Goal: Information Seeking & Learning: Find contact information

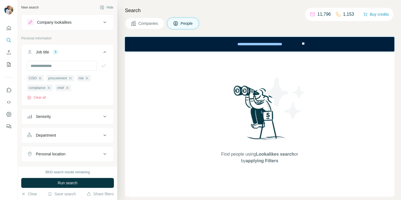
click at [106, 89] on ul "CISO procurement risk compliance chief" at bounding box center [67, 83] width 81 height 17
click at [229, 155] on span "Find people using Lookalikes search or by applying Filters" at bounding box center [259, 157] width 88 height 13
click at [228, 158] on span "Find people using Lookalikes search or by applying Filters" at bounding box center [259, 157] width 88 height 13
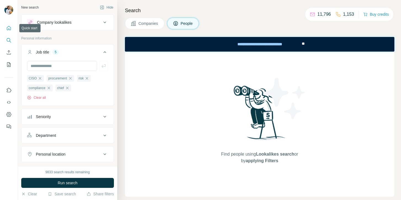
click at [7, 31] on button "Quick start" at bounding box center [8, 28] width 9 height 10
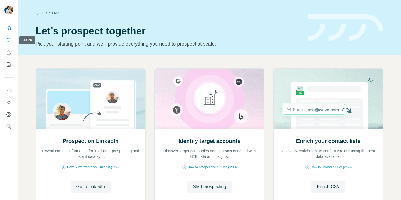
click at [8, 39] on icon "Search" at bounding box center [9, 40] width 6 height 6
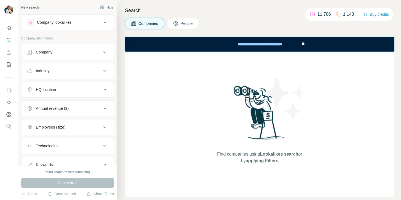
click at [182, 25] on span "People" at bounding box center [187, 24] width 13 height 6
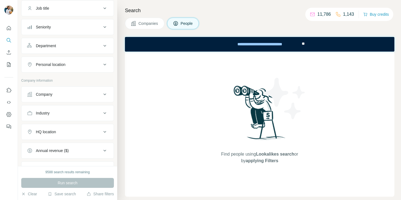
click at [69, 95] on div "Company" at bounding box center [64, 95] width 74 height 6
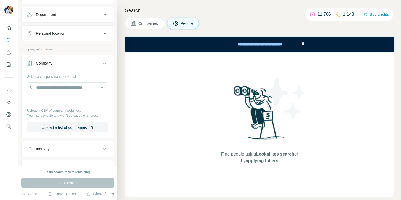
scroll to position [87, 0]
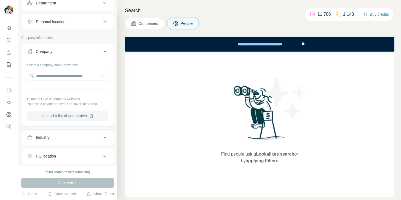
click at [65, 117] on button "Upload a list of companies" at bounding box center [67, 116] width 81 height 10
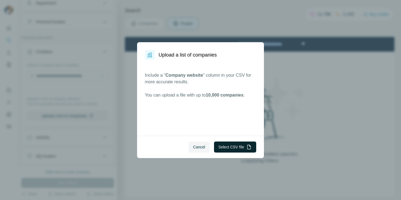
click at [238, 144] on button "Select CSV file" at bounding box center [235, 146] width 42 height 11
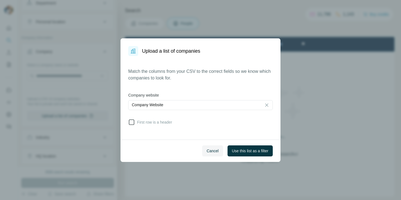
click at [162, 123] on span "First row is a header" at bounding box center [153, 122] width 37 height 6
click at [253, 151] on span "Use this list as a filter" at bounding box center [250, 151] width 36 height 6
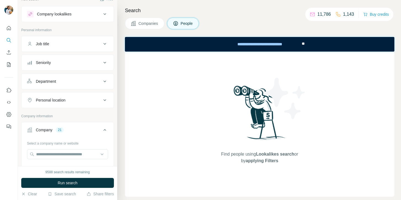
scroll to position [0, 0]
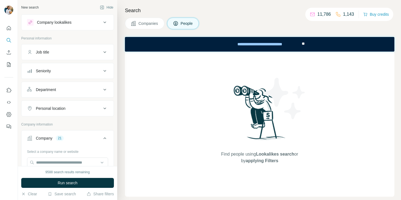
click at [60, 54] on div "Job title" at bounding box center [64, 52] width 74 height 6
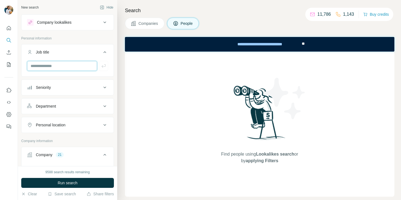
click at [58, 69] on input "text" at bounding box center [62, 66] width 70 height 10
type input "****"
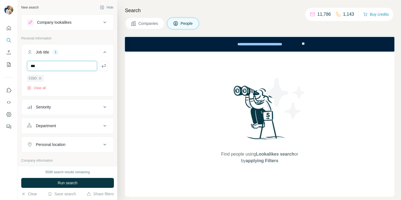
type input "**********"
type input "****"
type input "*******"
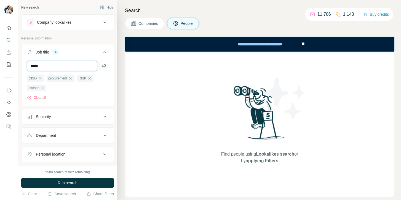
type input "*****"
type input "********"
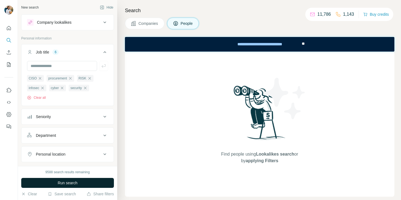
click at [80, 181] on button "Run search" at bounding box center [67, 183] width 93 height 10
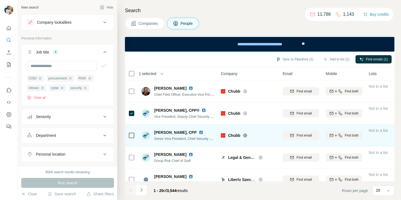
click at [199, 133] on img at bounding box center [201, 132] width 4 height 4
drag, startPoint x: 151, startPoint y: 133, endPoint x: 187, endPoint y: 132, distance: 36.7
click at [187, 132] on div "[PERSON_NAME], CPP Senior Vice President, Chief Security Officer, Global Safety…" at bounding box center [177, 136] width 73 height 12
copy div "[PERSON_NAME], CPP"
click at [296, 133] on div "Find email" at bounding box center [301, 135] width 36 height 5
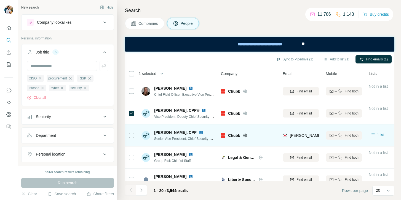
click at [181, 138] on span "Senior Vice President, Chief Security Officer, Global Safety, Security & Busine…" at bounding box center [220, 138] width 133 height 4
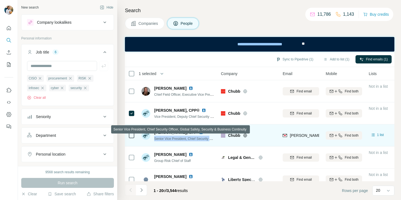
copy span "Senior Vice President, Chief Security Officer, Global Safety, Security & Busine…"
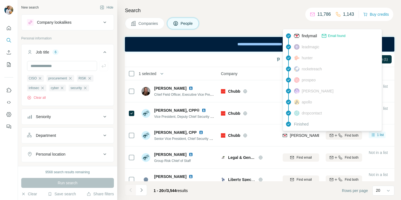
click at [301, 135] on span "[PERSON_NAME][EMAIL_ADDRESS][PERSON_NAME][PERSON_NAME][DOMAIN_NAME]" at bounding box center [370, 135] width 161 height 4
copy tr "[PERSON_NAME][EMAIL_ADDRESS][PERSON_NAME][PERSON_NAME][DOMAIN_NAME]"
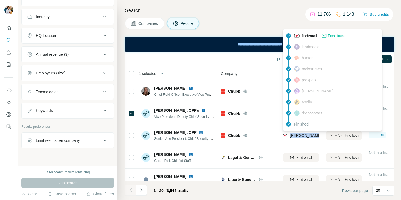
scroll to position [264, 0]
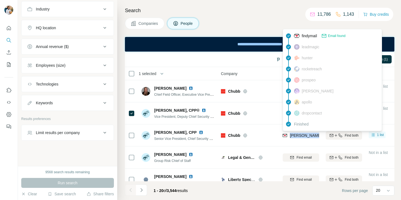
click at [90, 133] on div "Limit results per company" at bounding box center [64, 133] width 74 height 6
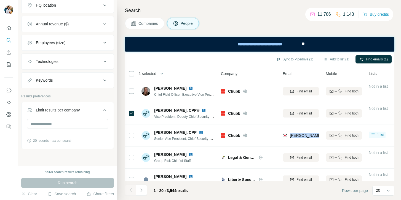
scroll to position [291, 0]
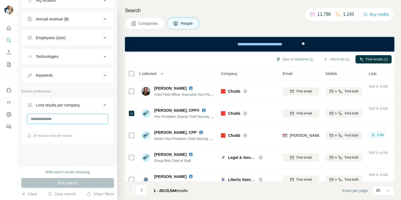
click at [79, 115] on input "number" at bounding box center [67, 119] width 81 height 10
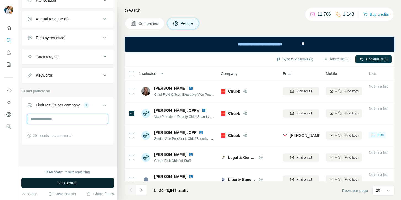
type input "**"
click at [63, 180] on button "Run search" at bounding box center [67, 183] width 93 height 10
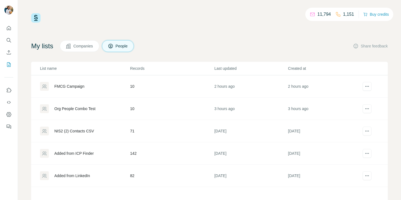
scroll to position [23, 0]
